Goal: Information Seeking & Learning: Learn about a topic

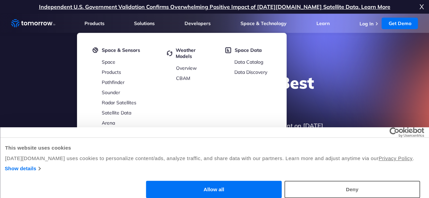
click at [324, 89] on h1 "Explore the World’s Best Weather API" at bounding box center [215, 93] width 262 height 41
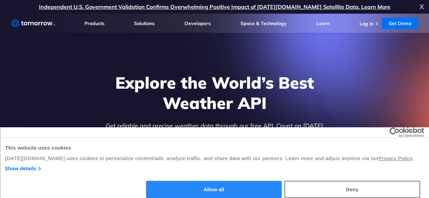
click at [282, 181] on button "Allow all" at bounding box center [214, 189] width 136 height 17
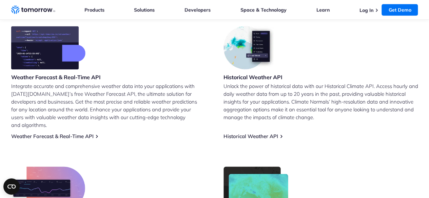
scroll to position [285, 0]
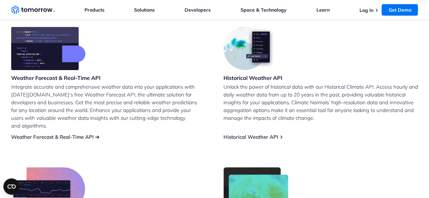
click at [83, 134] on link "Weather Forecast & Real-Time API" at bounding box center [52, 137] width 82 height 6
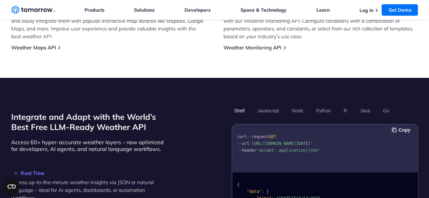
scroll to position [495, 0]
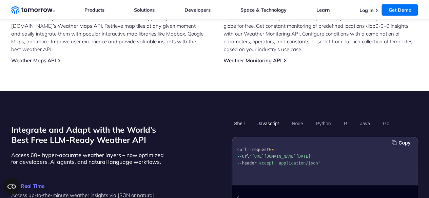
click at [264, 118] on button "Javascript" at bounding box center [268, 124] width 26 height 12
click at [299, 118] on button "Node" at bounding box center [297, 124] width 16 height 12
click at [269, 118] on button "Javascript" at bounding box center [268, 124] width 26 height 12
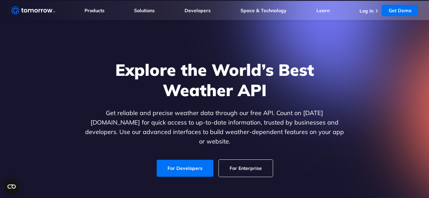
scroll to position [6, 0]
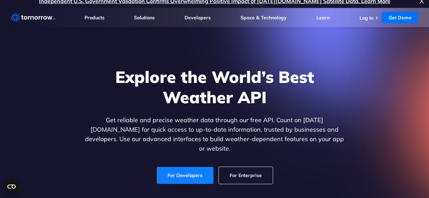
click at [173, 169] on link "For Developers" at bounding box center [185, 175] width 57 height 17
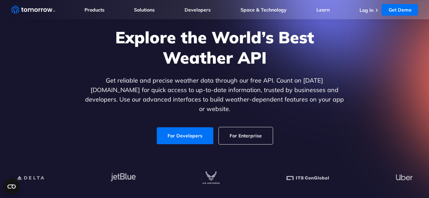
scroll to position [46, 0]
